Goal: Transaction & Acquisition: Subscribe to service/newsletter

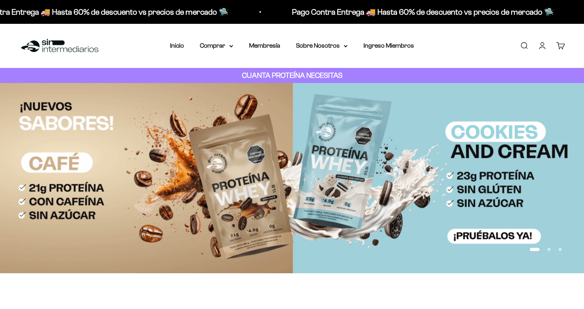
click at [303, 74] on strong "CUANTA PROTEÍNA NECESITAS" at bounding box center [292, 75] width 100 height 8
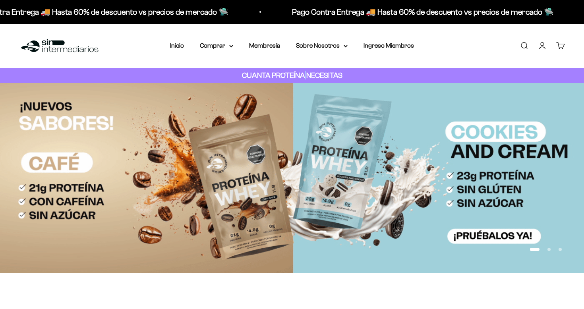
click at [303, 74] on strong "CUANTA PROTEÍNA NECESITAS" at bounding box center [292, 75] width 100 height 8
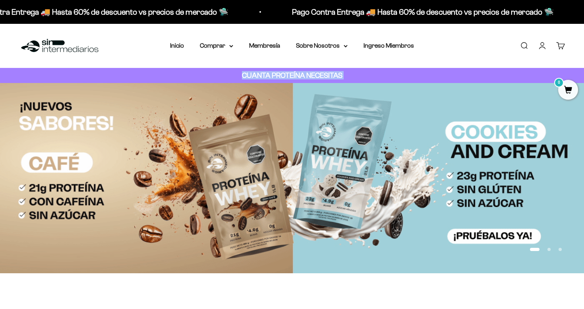
click at [303, 74] on strong "CUANTA PROTEÍNA NECESITAS" at bounding box center [292, 75] width 100 height 8
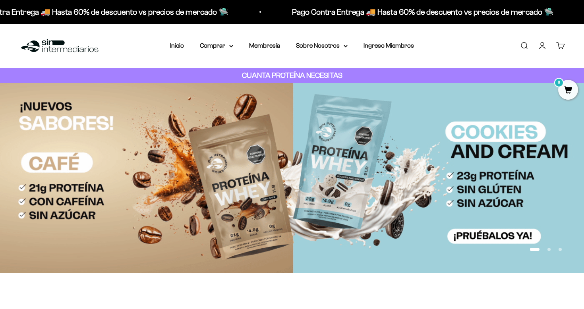
click at [315, 73] on strong "CUANTA PROTEÍNA NECESITAS" at bounding box center [292, 75] width 100 height 8
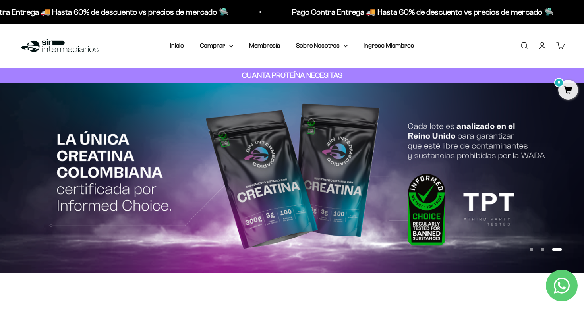
click at [282, 73] on strong "CUANTA PROTEÍNA NECESITAS" at bounding box center [292, 75] width 100 height 8
click at [284, 73] on strong "CUANTA PROTEÍNA NECESITAS" at bounding box center [292, 75] width 100 height 8
click at [295, 82] on div "CUANTA PROTEÍNA NECESITAS" at bounding box center [292, 75] width 584 height 15
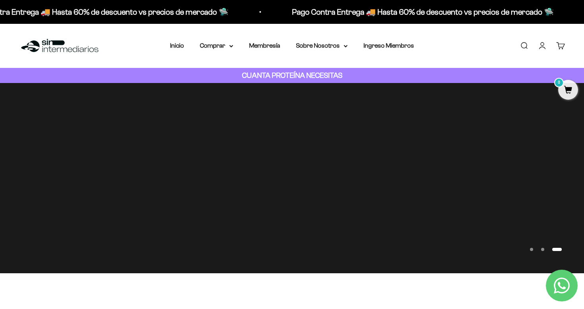
click at [216, 74] on div "CUANTA PROTEÍNA NECESITAS" at bounding box center [292, 75] width 584 height 15
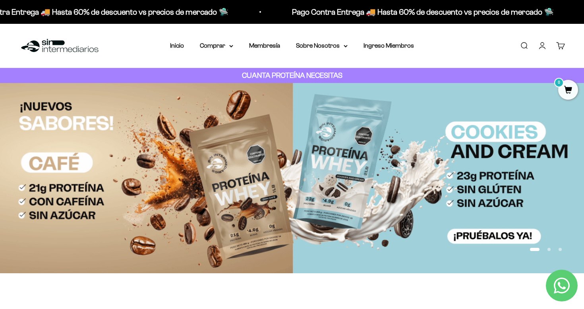
click at [205, 74] on div "CUANTA PROTEÍNA NECESITAS" at bounding box center [292, 75] width 584 height 15
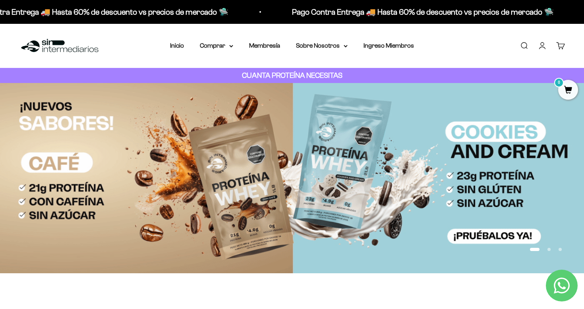
click at [164, 75] on div "CUANTA PROTEÍNA NECESITAS" at bounding box center [292, 75] width 584 height 15
click at [263, 75] on strong "CUANTA PROTEÍNA NECESITAS" at bounding box center [292, 75] width 100 height 8
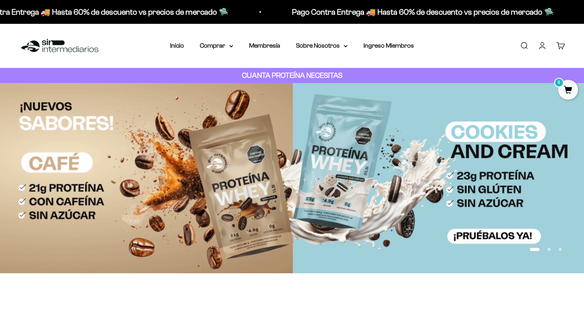
click at [253, 75] on strong "CUANTA PROTEÍNA NECESITAS" at bounding box center [292, 75] width 100 height 8
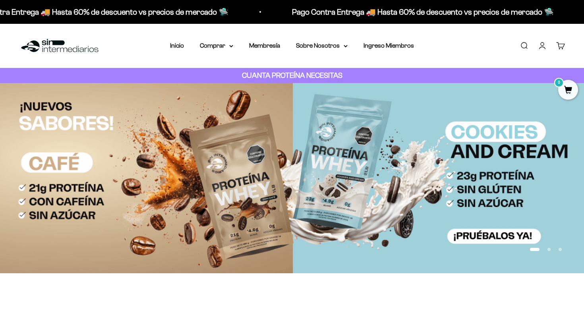
click at [239, 77] on div "CUANTA PROTEÍNA NECESITAS" at bounding box center [292, 75] width 584 height 15
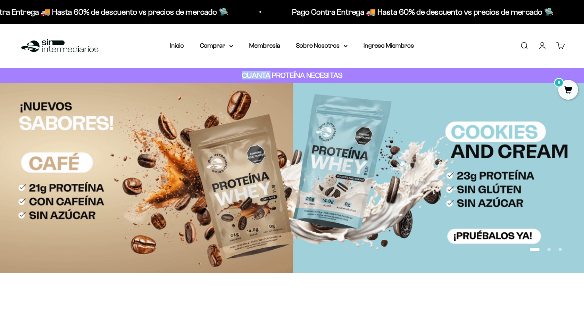
click at [239, 77] on div "CUANTA PROTEÍNA NECESITAS" at bounding box center [292, 75] width 584 height 15
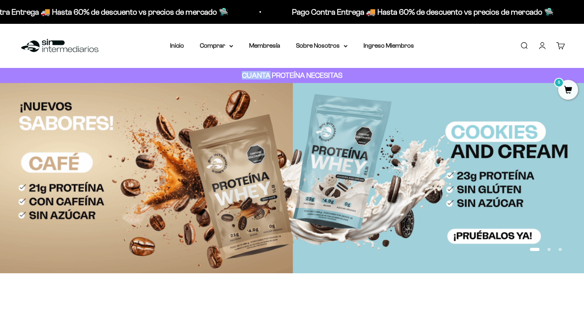
click at [263, 103] on img at bounding box center [292, 178] width 584 height 190
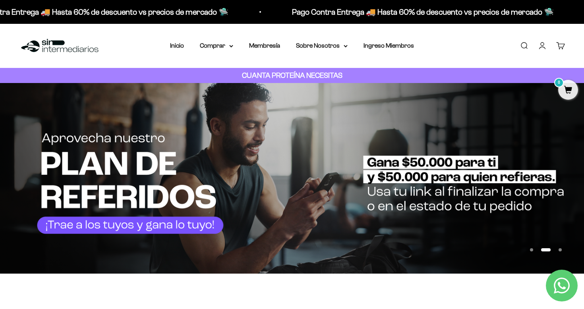
click at [301, 79] on strong "CUANTA PROTEÍNA NECESITAS" at bounding box center [292, 75] width 100 height 8
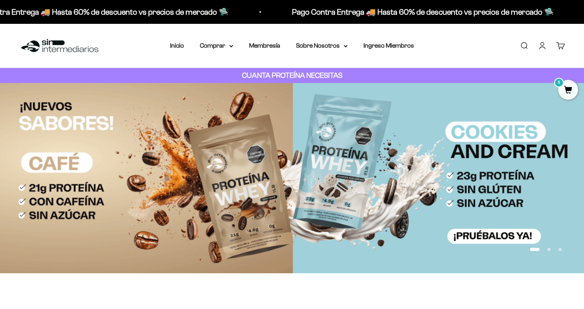
click at [277, 75] on strong "CUANTA PROTEÍNA NECESITAS" at bounding box center [292, 75] width 100 height 8
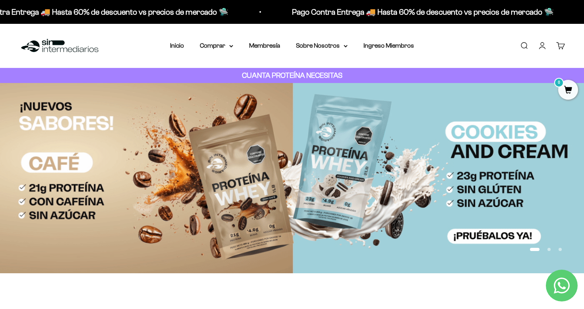
click at [325, 77] on strong "CUANTA PROTEÍNA NECESITAS" at bounding box center [292, 75] width 100 height 8
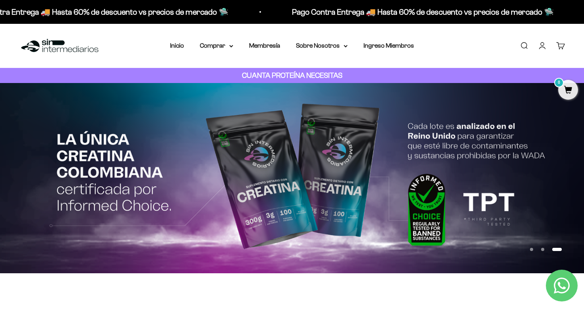
click at [533, 249] on button "Ir al artículo 1" at bounding box center [531, 249] width 3 height 3
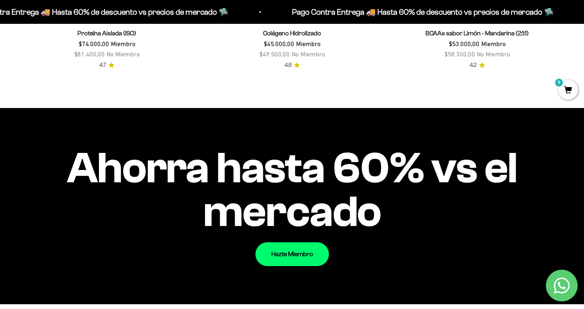
scroll to position [782, 0]
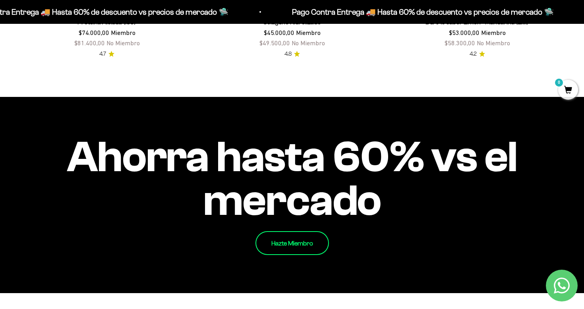
click at [309, 246] on link "Hazte Miembro" at bounding box center [291, 243] width 73 height 24
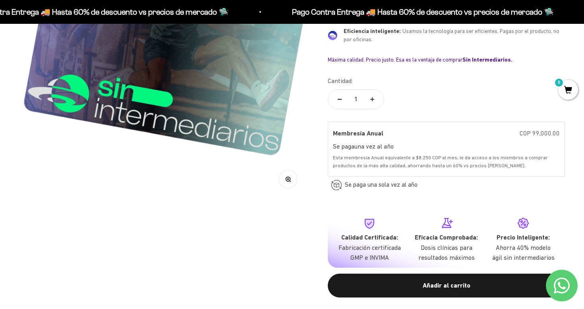
scroll to position [203, 0]
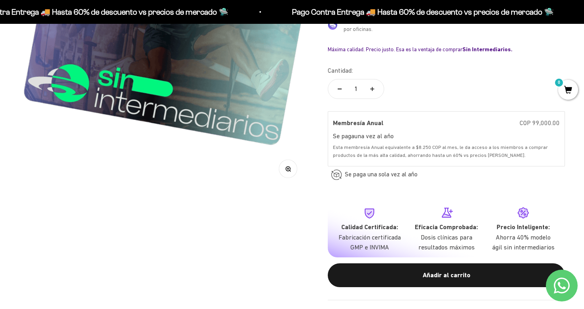
drag, startPoint x: 350, startPoint y: 226, endPoint x: 392, endPoint y: 240, distance: 44.6
click at [392, 240] on div "Calidad Certificada: Fabricación certificada GMP e INVIMA" at bounding box center [369, 237] width 64 height 31
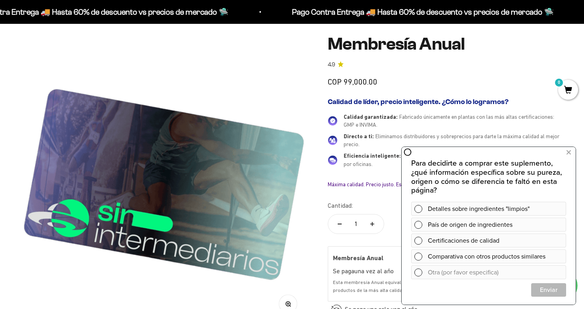
scroll to position [0, 0]
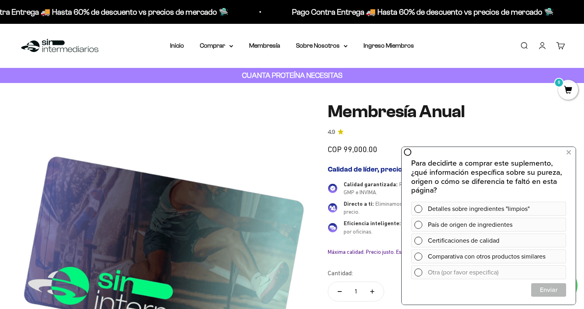
click at [389, 19] on div "Pago Contra Entrega 🚚 Hasta 60% de descuento vs precios de mercado 🛸 Pago Contr…" at bounding box center [292, 12] width 584 height 24
click at [172, 45] on link "Inicio" at bounding box center [177, 45] width 14 height 7
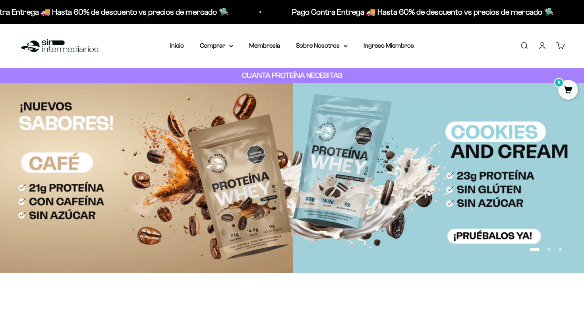
click at [287, 75] on strong "CUANTA PROTEÍNA NECESITAS" at bounding box center [292, 75] width 100 height 8
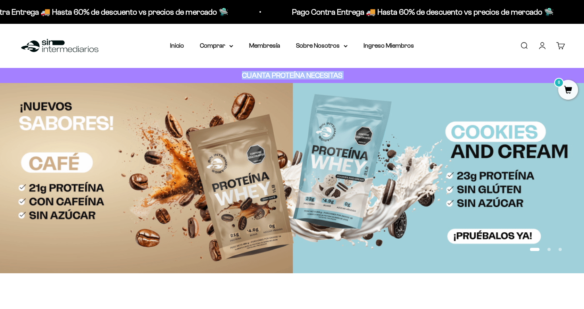
click at [287, 75] on strong "CUANTA PROTEÍNA NECESITAS" at bounding box center [292, 75] width 100 height 8
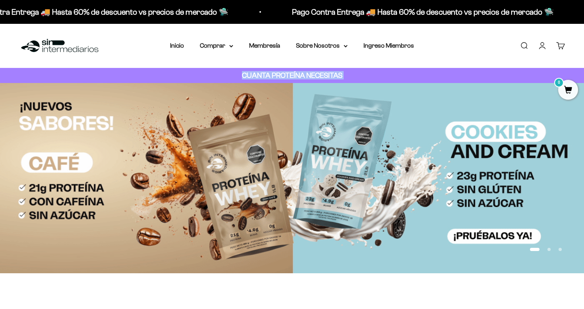
click at [287, 75] on strong "CUANTA PROTEÍNA NECESITAS" at bounding box center [292, 75] width 100 height 8
